Goal: Register for event/course

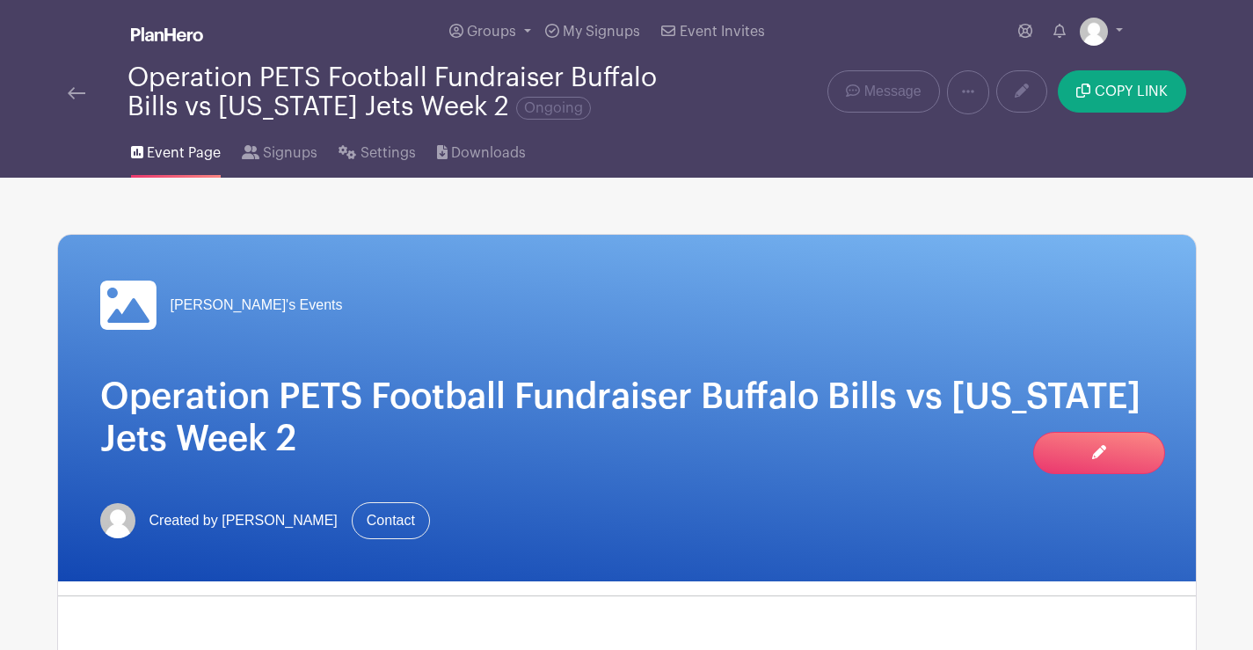
click at [69, 87] on img at bounding box center [77, 93] width 18 height 12
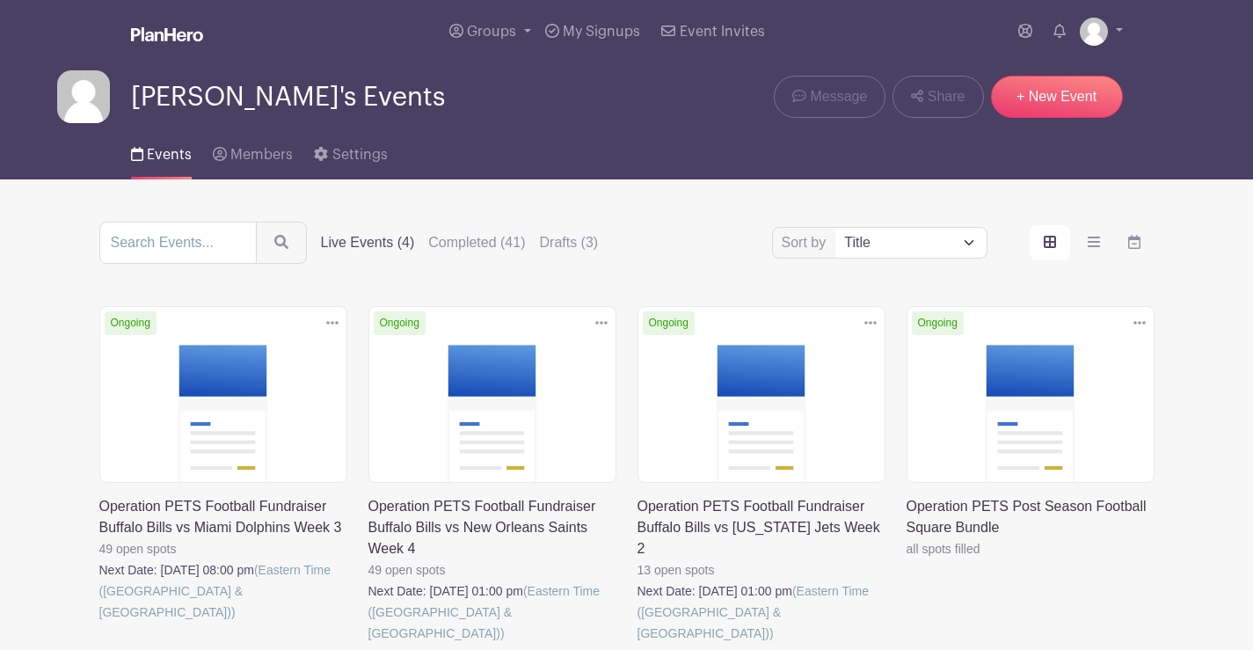
click at [638, 644] on link at bounding box center [638, 644] width 0 height 0
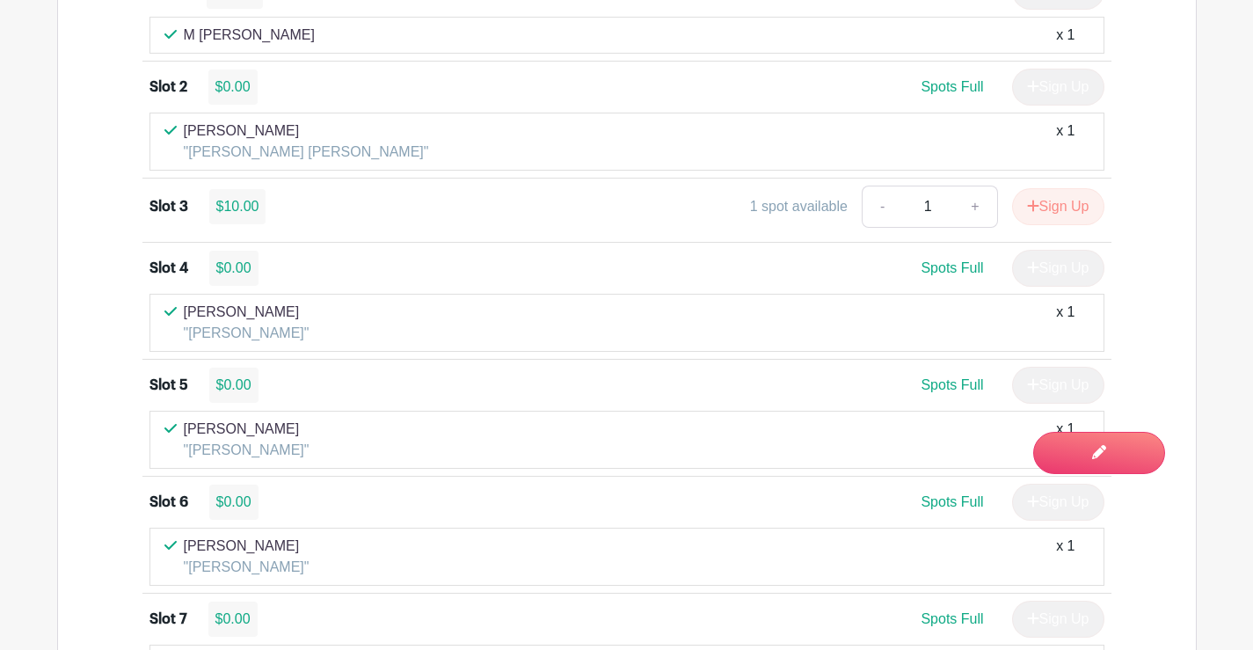
scroll to position [1442, 0]
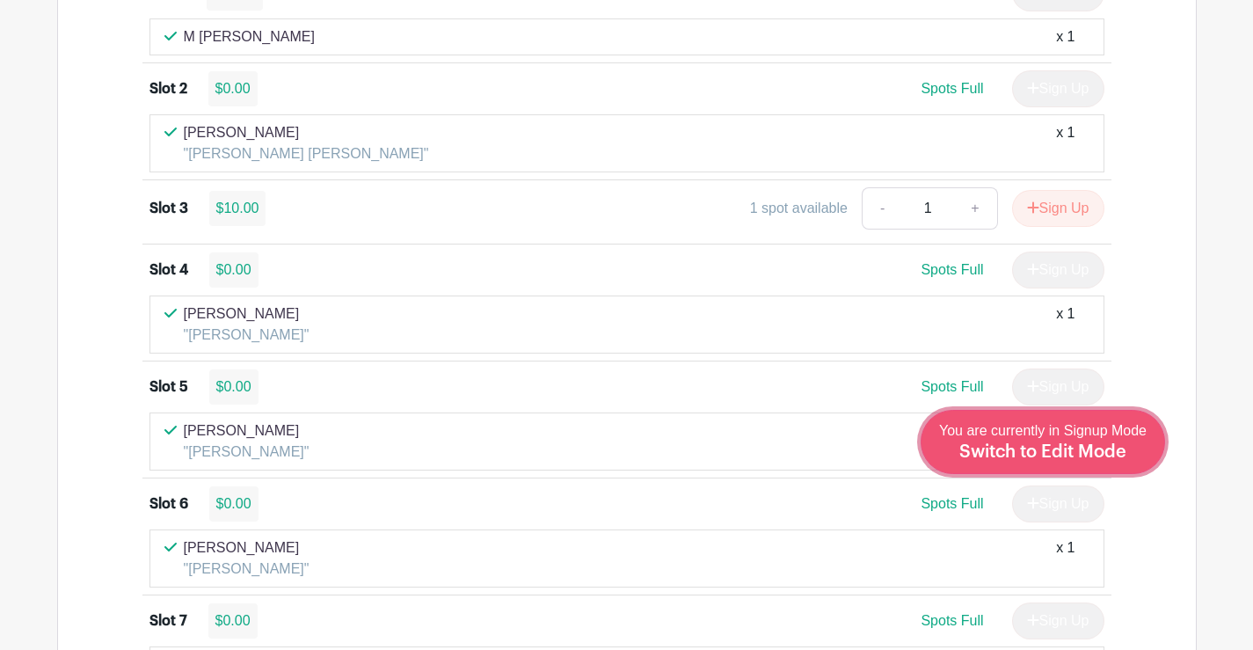
click at [1096, 436] on span "You are currently in Signup Mode Switch to Edit Mode" at bounding box center [1043, 441] width 208 height 37
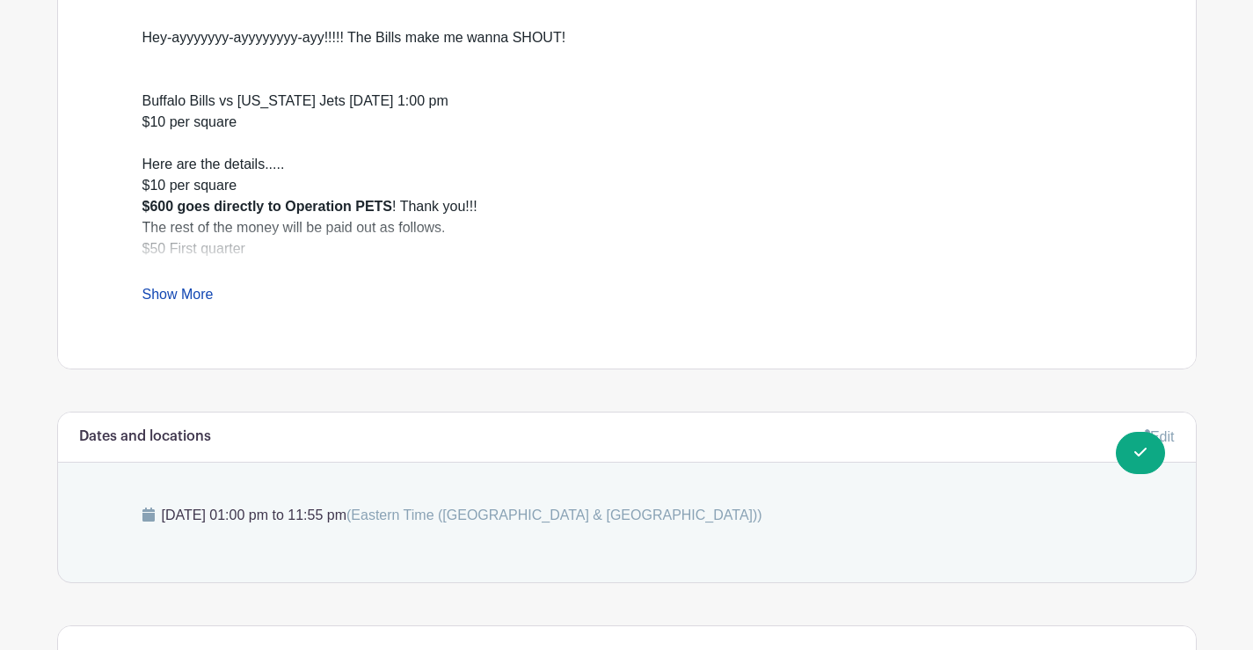
scroll to position [1055, 0]
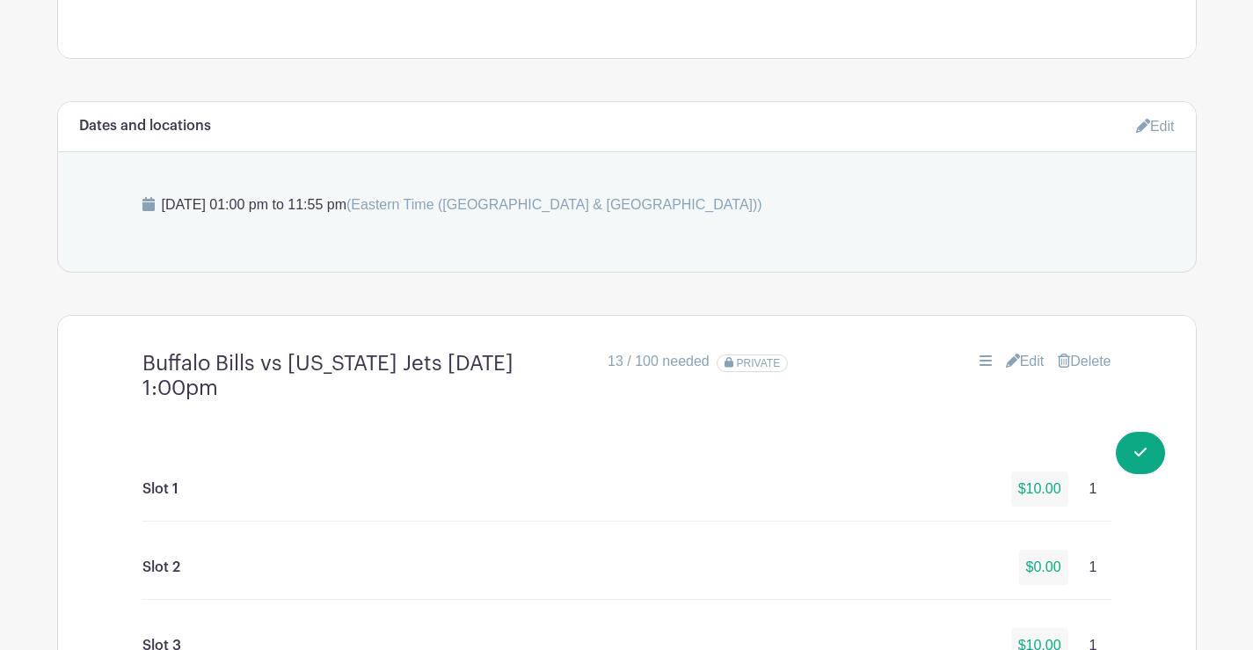
drag, startPoint x: 1019, startPoint y: 359, endPoint x: 880, endPoint y: 351, distance: 139.2
click at [1020, 359] on link "Edit" at bounding box center [1025, 361] width 39 height 21
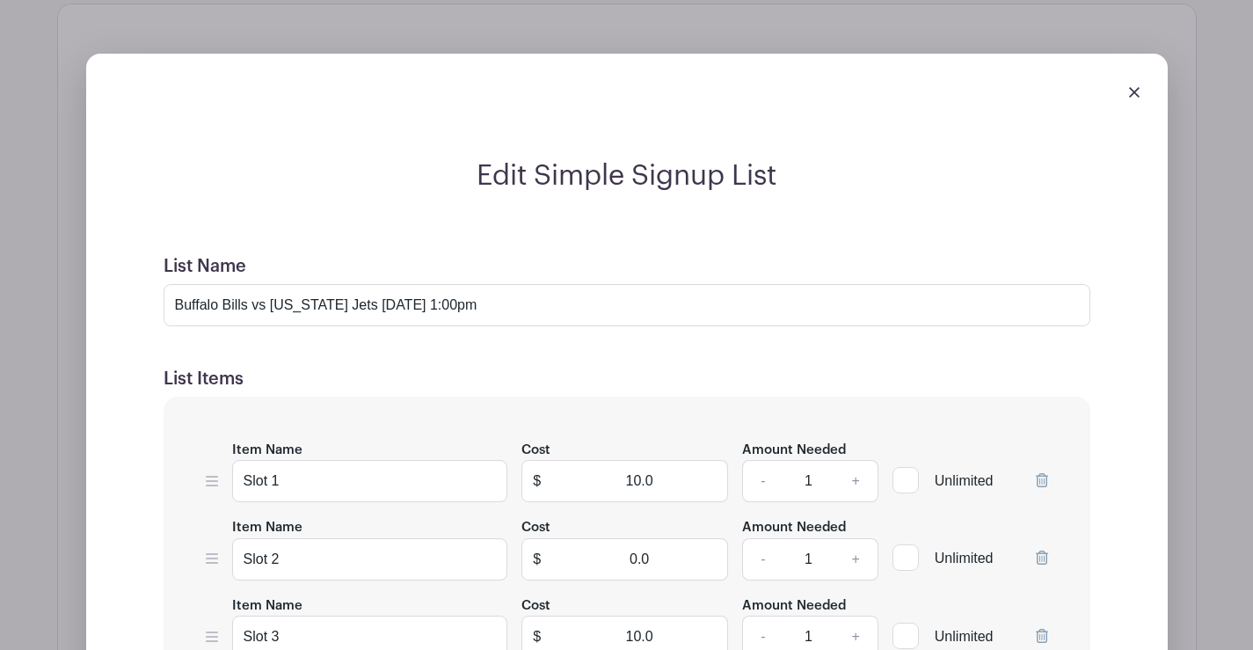
scroll to position [1583, 0]
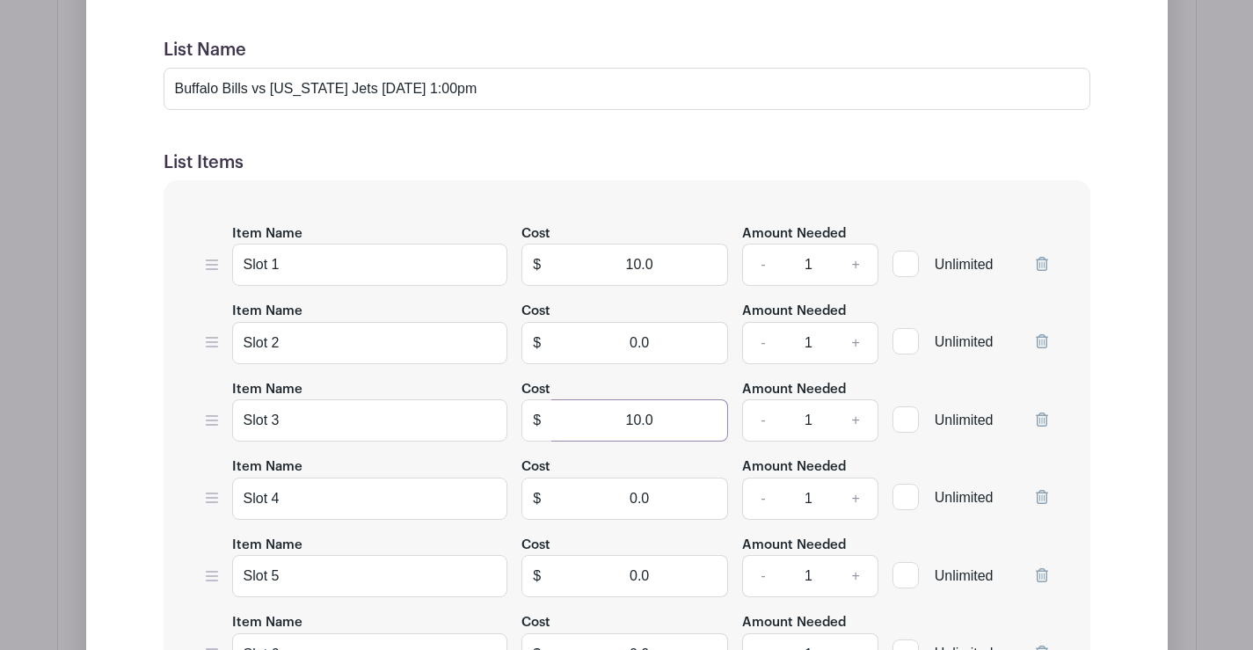
drag, startPoint x: 606, startPoint y: 423, endPoint x: 773, endPoint y: 415, distance: 167.3
click at [774, 417] on div "Item Name Slot 3 Cost $ 10.0 Amount Needed - 1 + Unlimited" at bounding box center [627, 410] width 843 height 64
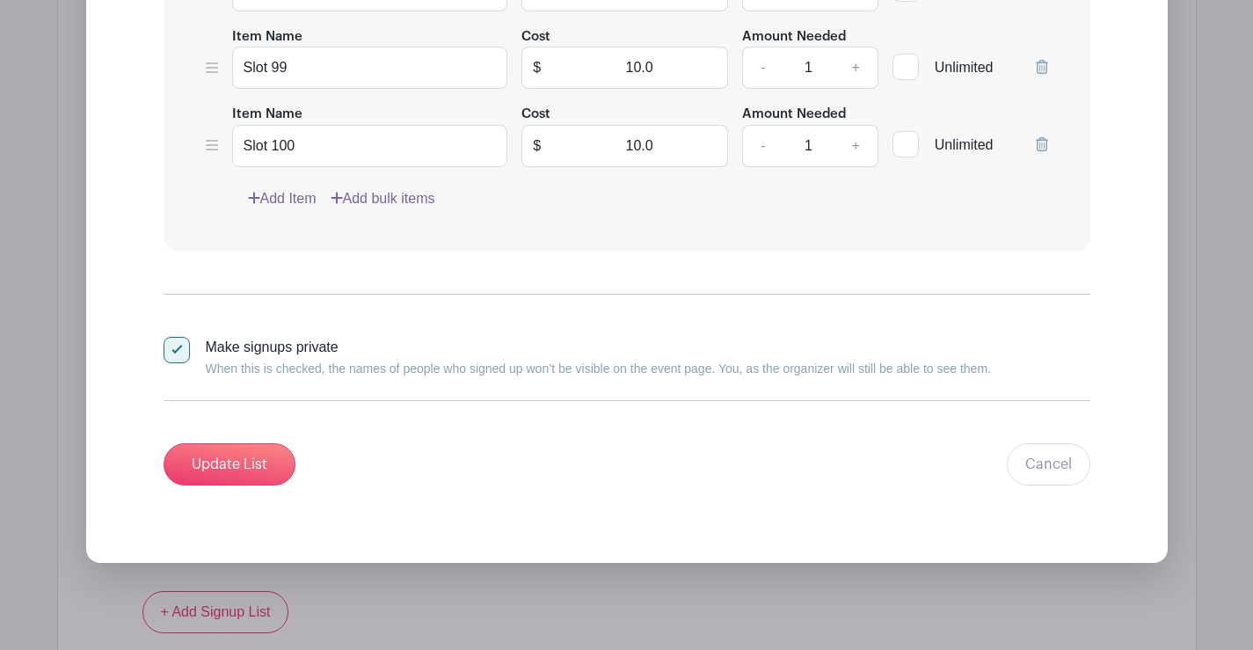
scroll to position [9512, 0]
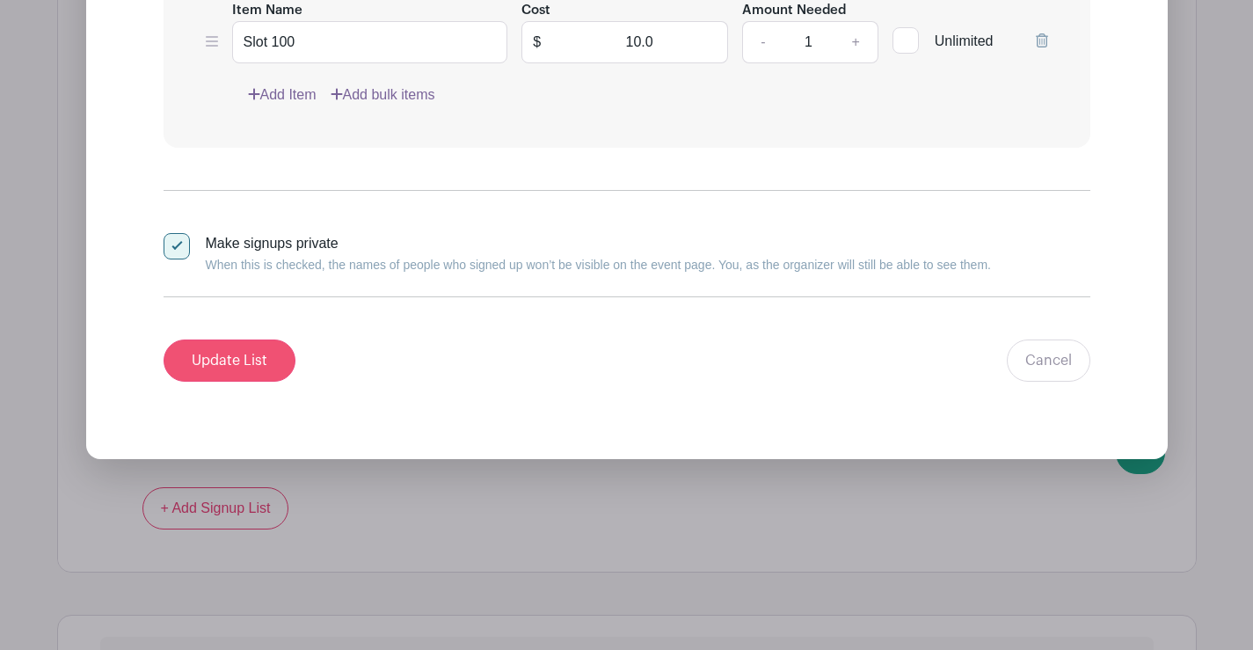
type input "0"
click at [219, 355] on input "Update List" at bounding box center [230, 361] width 132 height 42
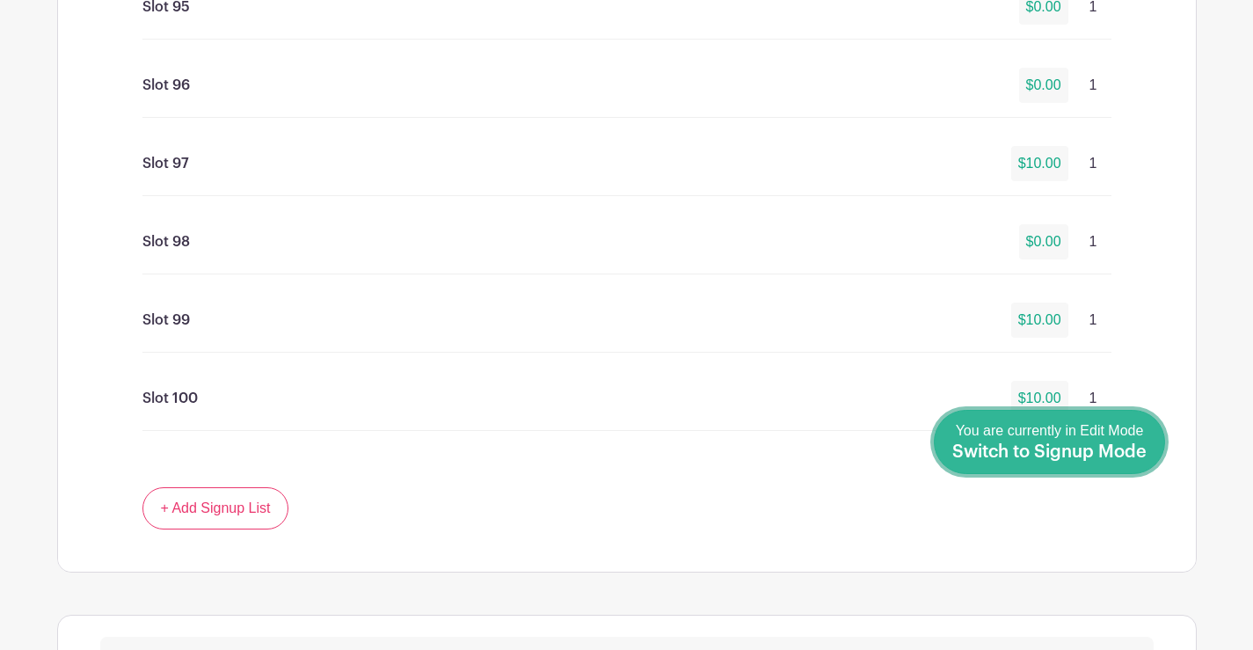
click at [1122, 446] on span "Switch to Signup Mode" at bounding box center [1050, 452] width 194 height 18
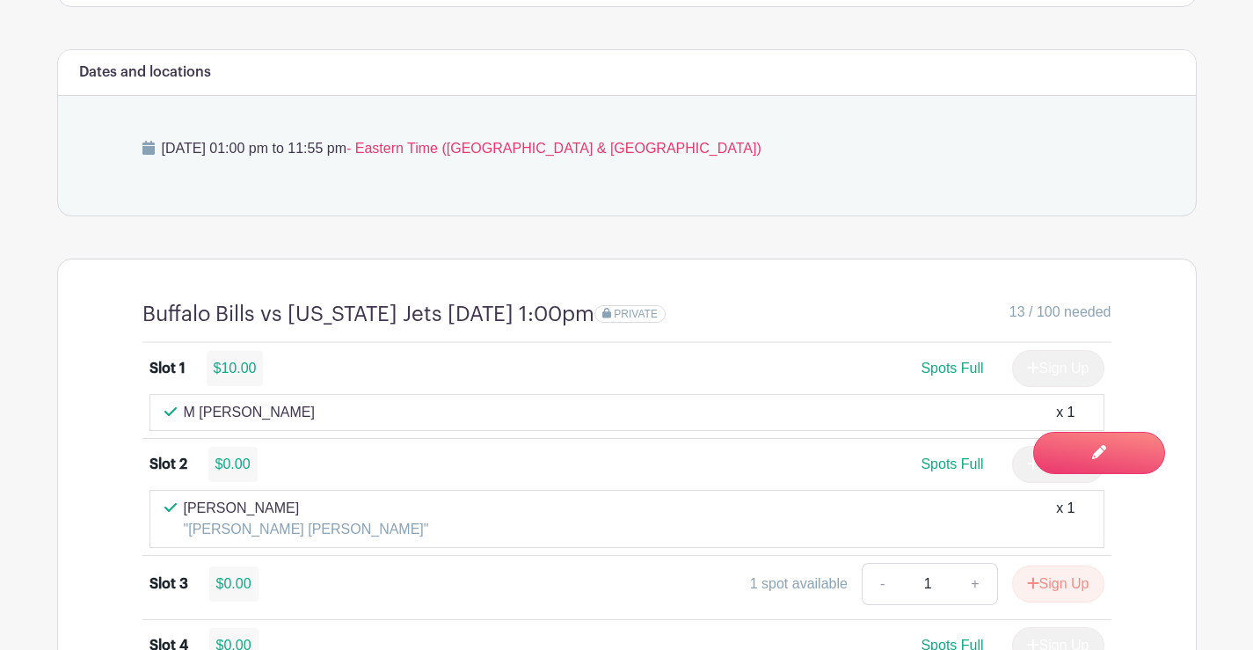
scroll to position [1319, 0]
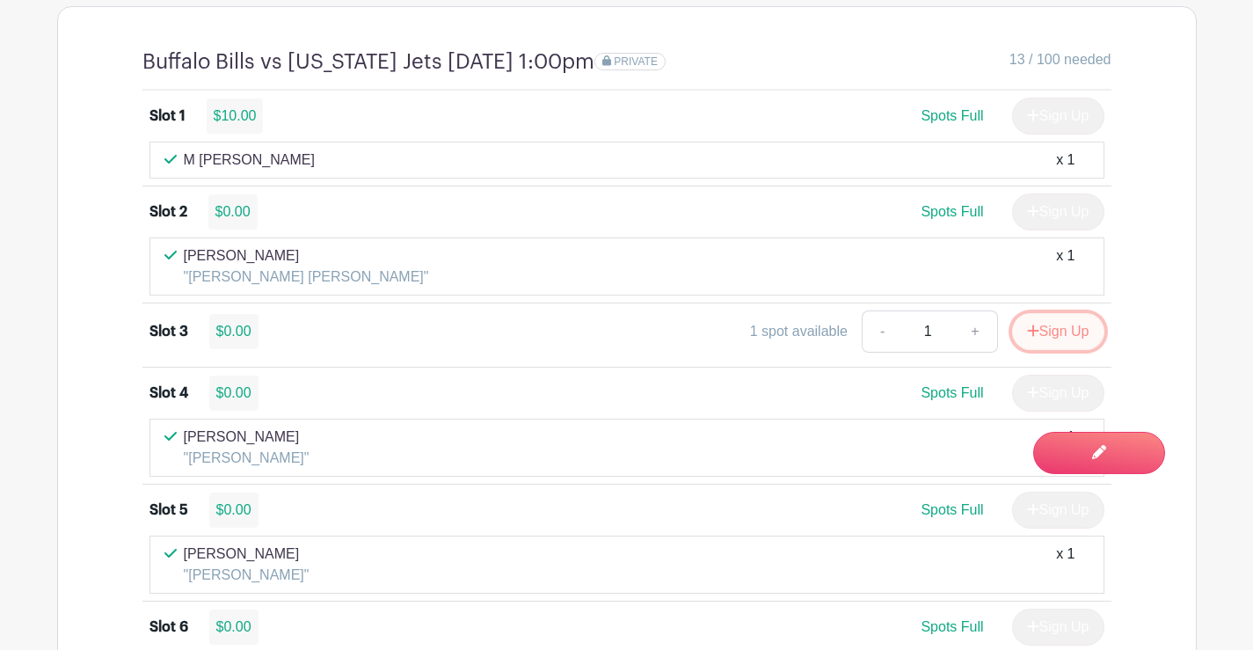
click at [1065, 338] on button "Sign Up" at bounding box center [1058, 331] width 92 height 37
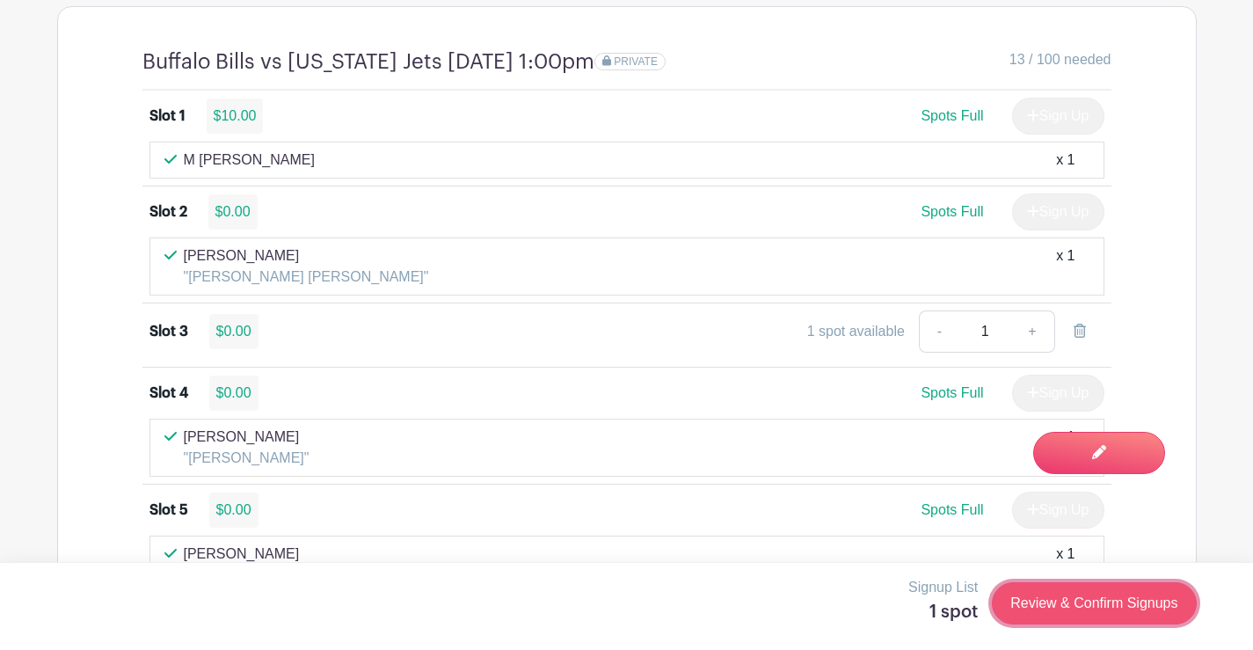
click at [1078, 584] on link "Review & Confirm Signups" at bounding box center [1094, 603] width 204 height 42
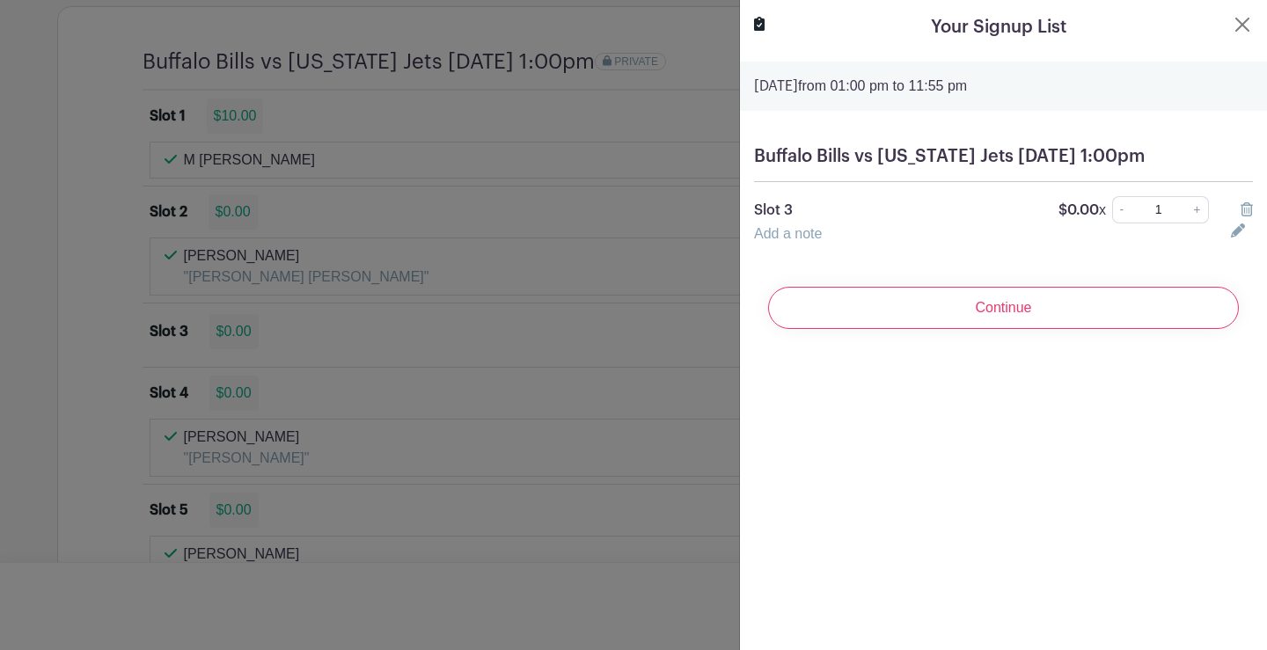
click at [789, 241] on link "Add a note" at bounding box center [788, 233] width 68 height 15
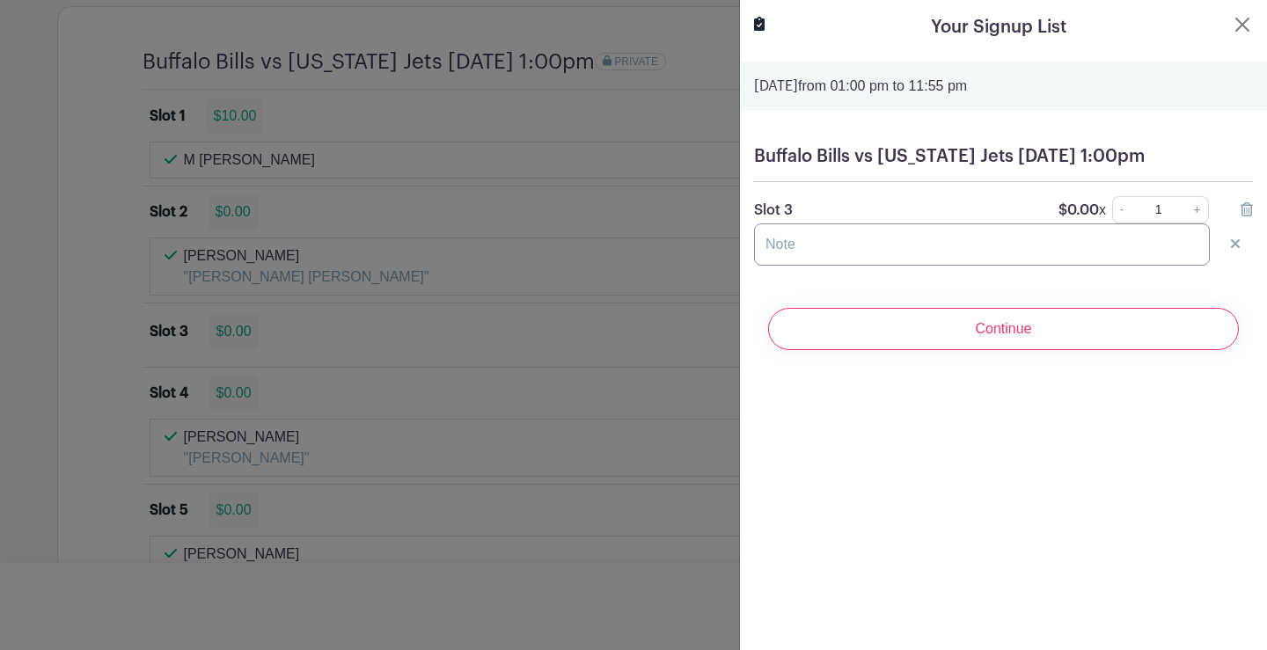
drag, startPoint x: 792, startPoint y: 251, endPoint x: 798, endPoint y: 263, distance: 13.8
click at [797, 261] on input "text" at bounding box center [982, 244] width 456 height 42
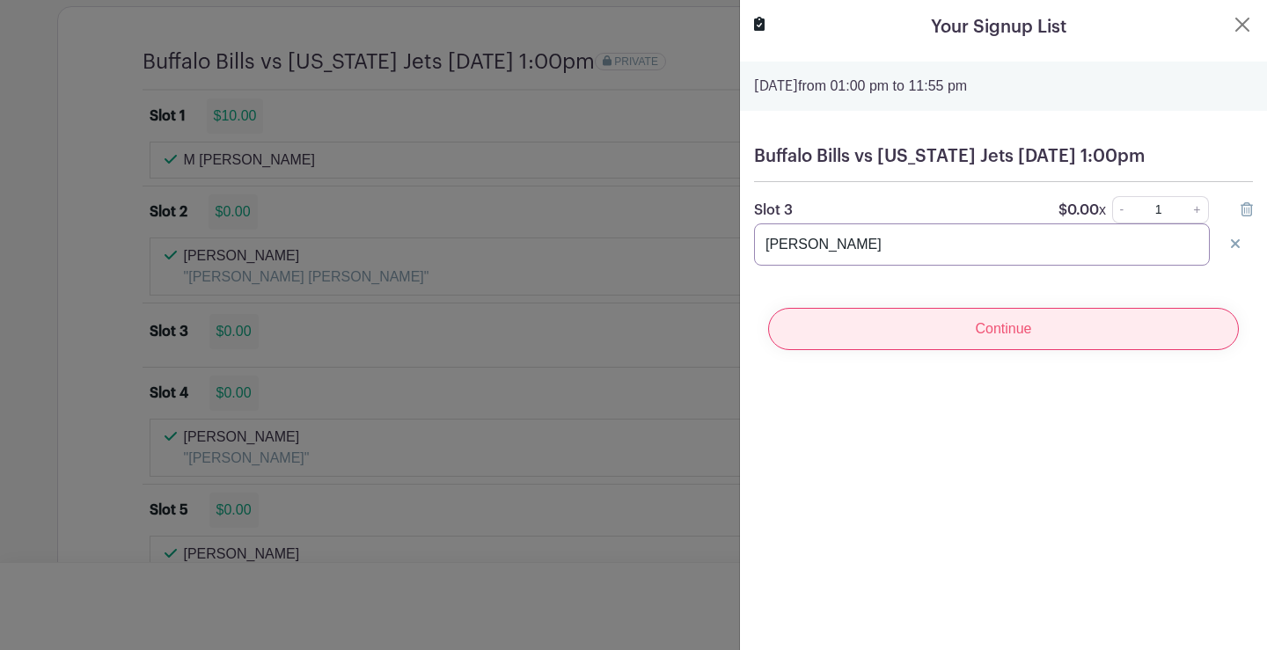
type input "[PERSON_NAME]"
click at [959, 350] on input "Continue" at bounding box center [1003, 329] width 471 height 42
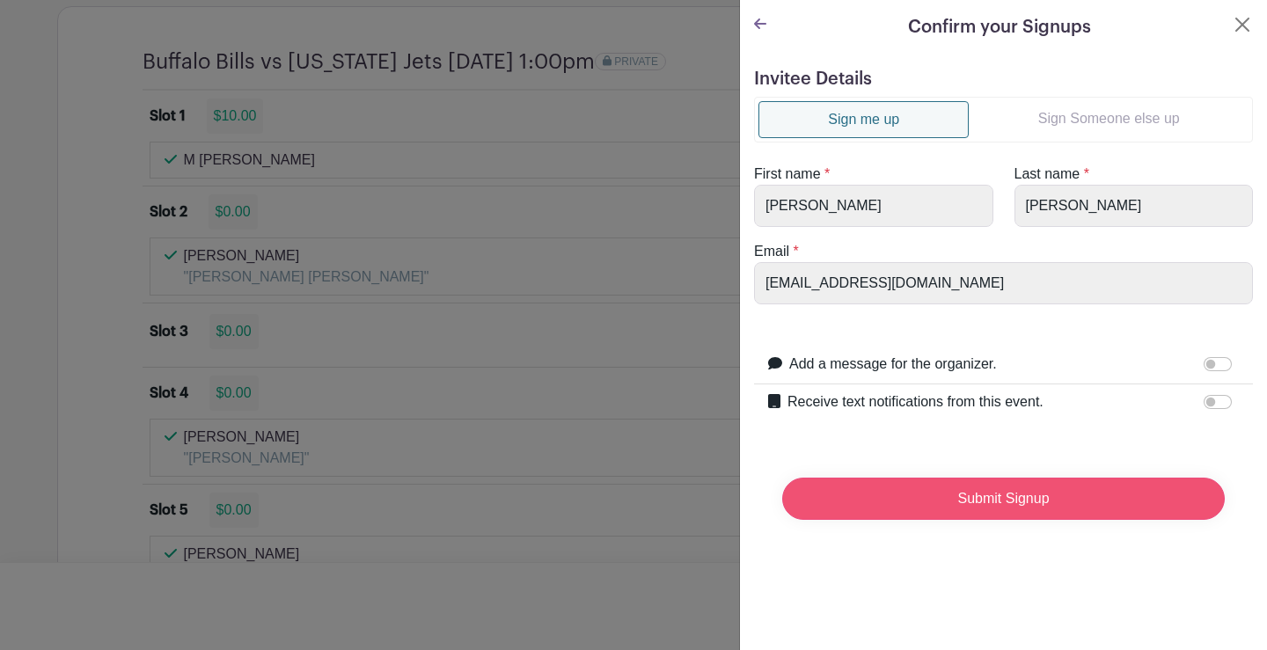
click at [969, 497] on input "Submit Signup" at bounding box center [1003, 499] width 442 height 42
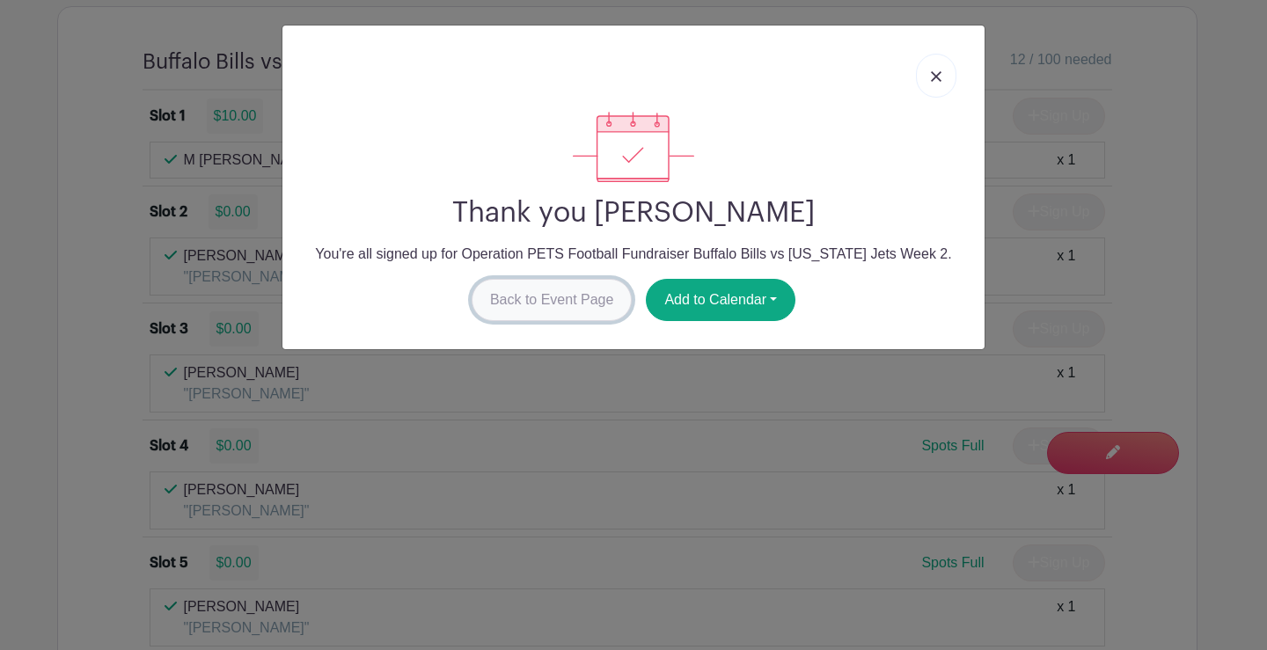
click at [520, 311] on link "Back to Event Page" at bounding box center [551, 300] width 161 height 42
